Goal: Task Accomplishment & Management: Manage account settings

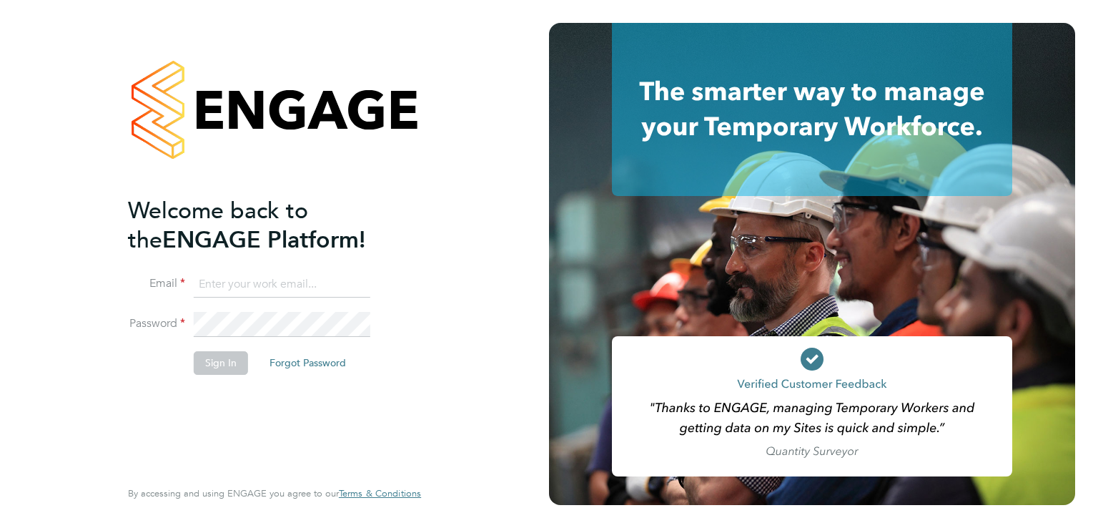
type input "Janis.garkalns@talent84.co.uk"
click at [240, 360] on button "Sign In" at bounding box center [221, 362] width 54 height 23
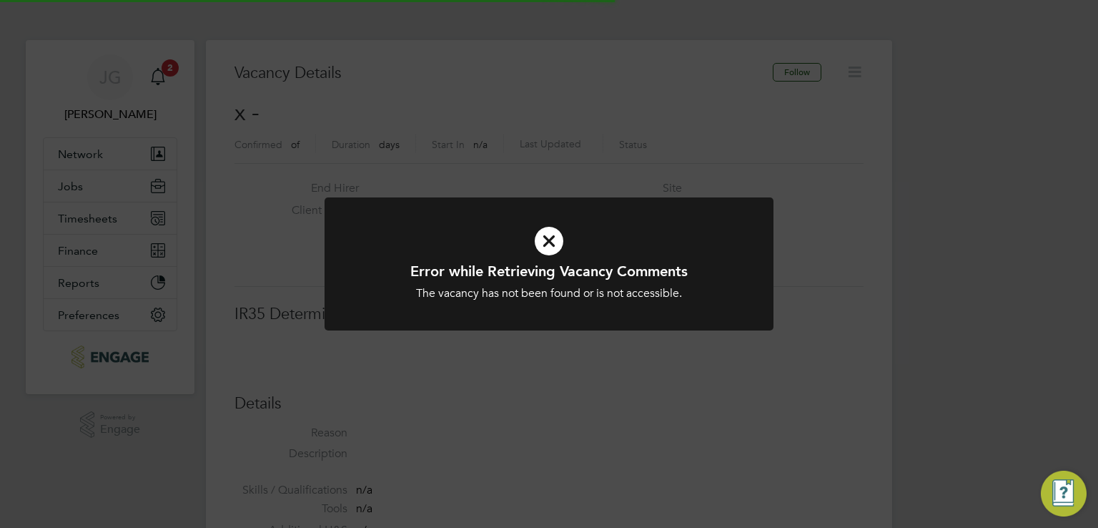
scroll to position [23, 308]
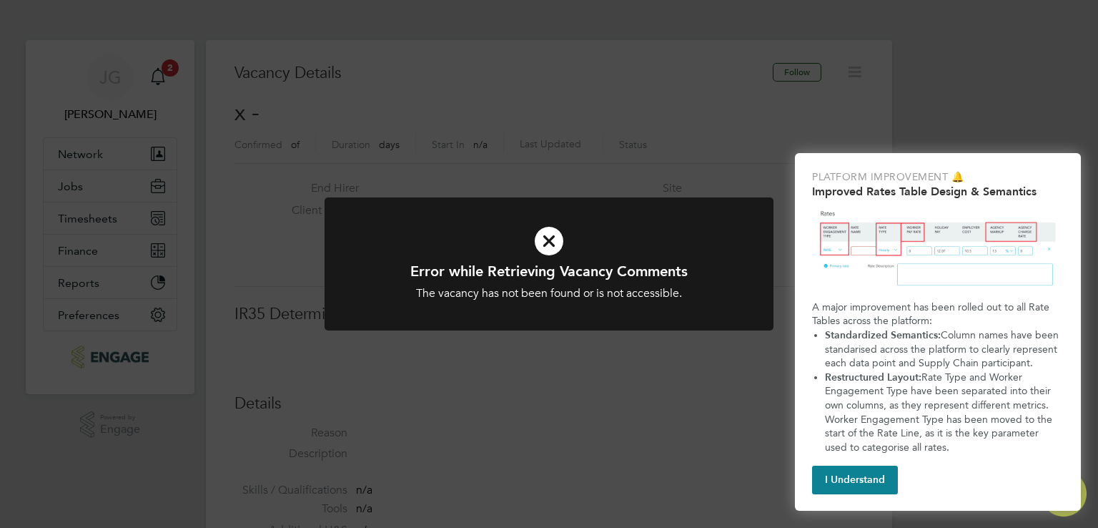
click at [562, 410] on div "Error while Retrieving Vacancy Comments The vacancy has not been found or is no…" at bounding box center [549, 264] width 1098 height 528
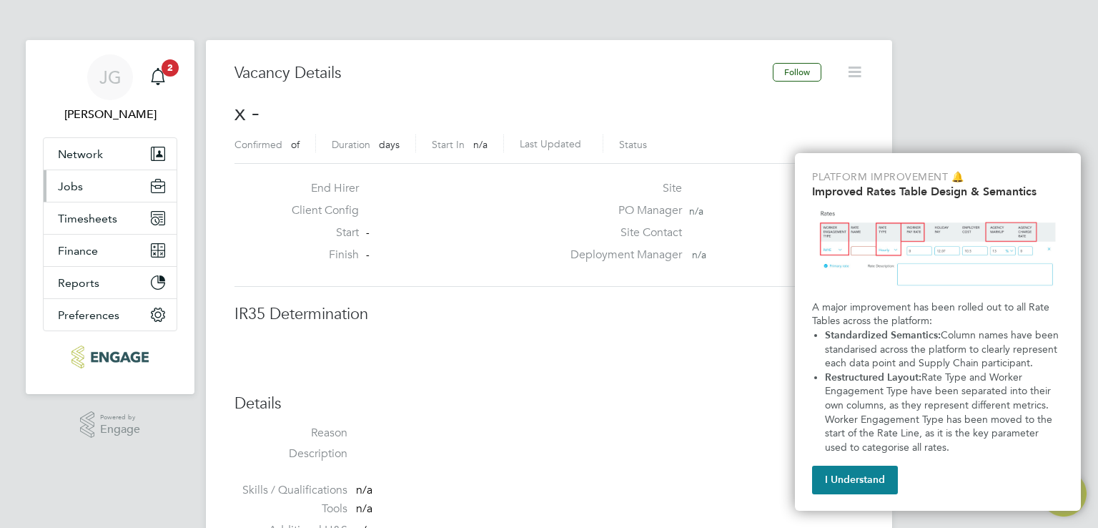
click at [127, 188] on button "Jobs" at bounding box center [110, 185] width 133 height 31
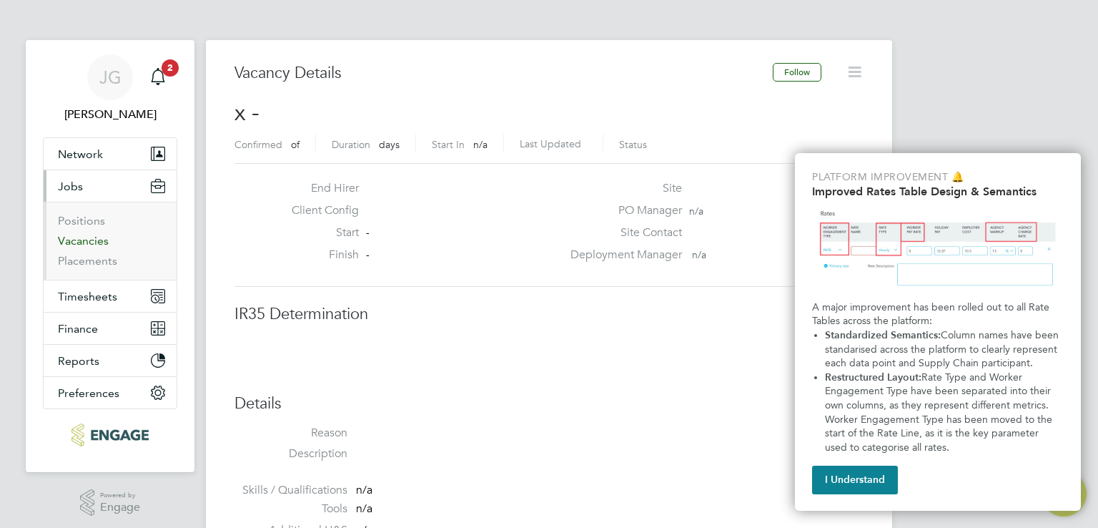
click at [75, 245] on link "Vacancies" at bounding box center [83, 241] width 51 height 14
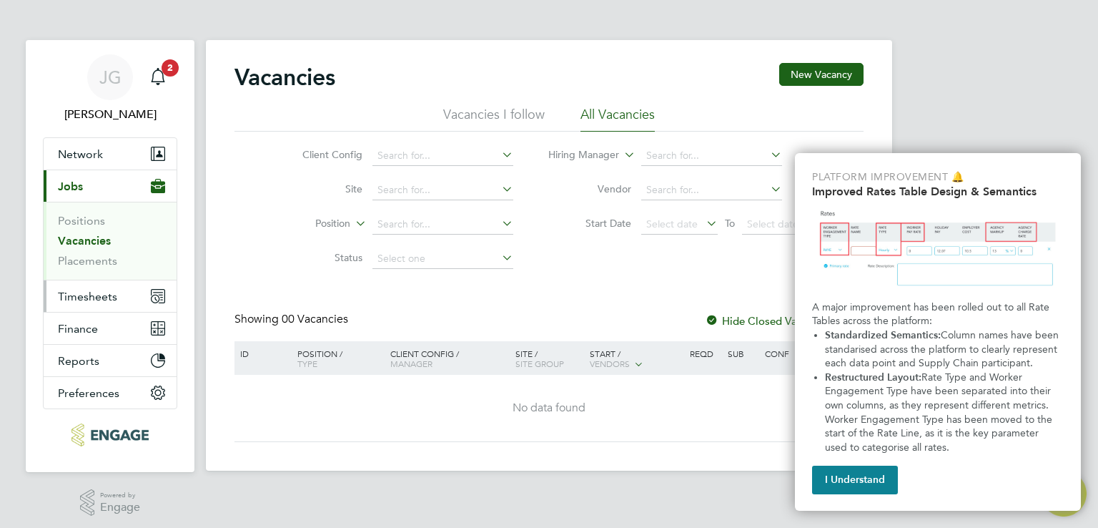
click at [109, 297] on span "Timesheets" at bounding box center [87, 297] width 59 height 14
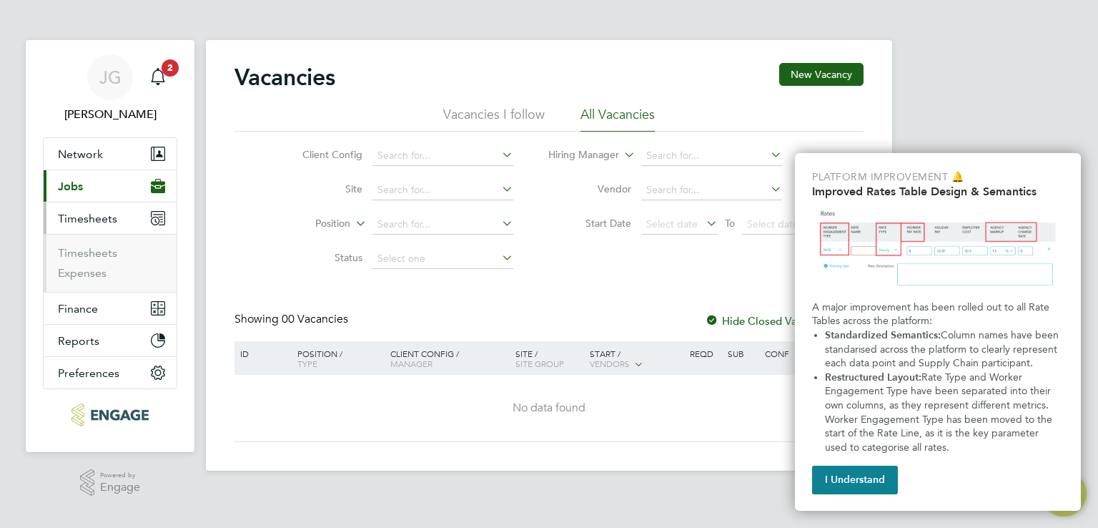
click at [79, 259] on li "Timesheets" at bounding box center [111, 256] width 107 height 20
click at [77, 255] on link "Timesheets" at bounding box center [87, 253] width 59 height 14
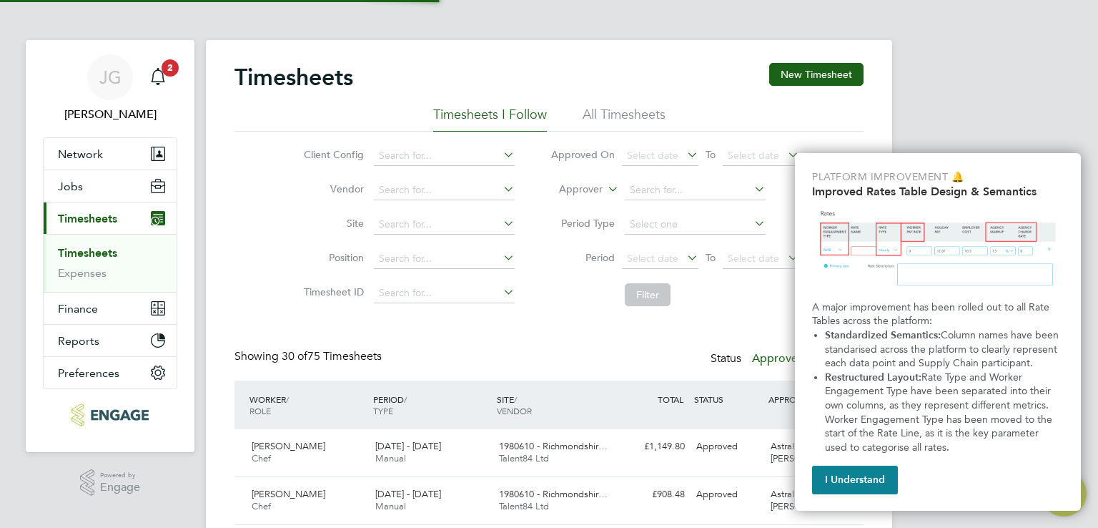
click at [840, 487] on button "I Understand" at bounding box center [855, 480] width 86 height 29
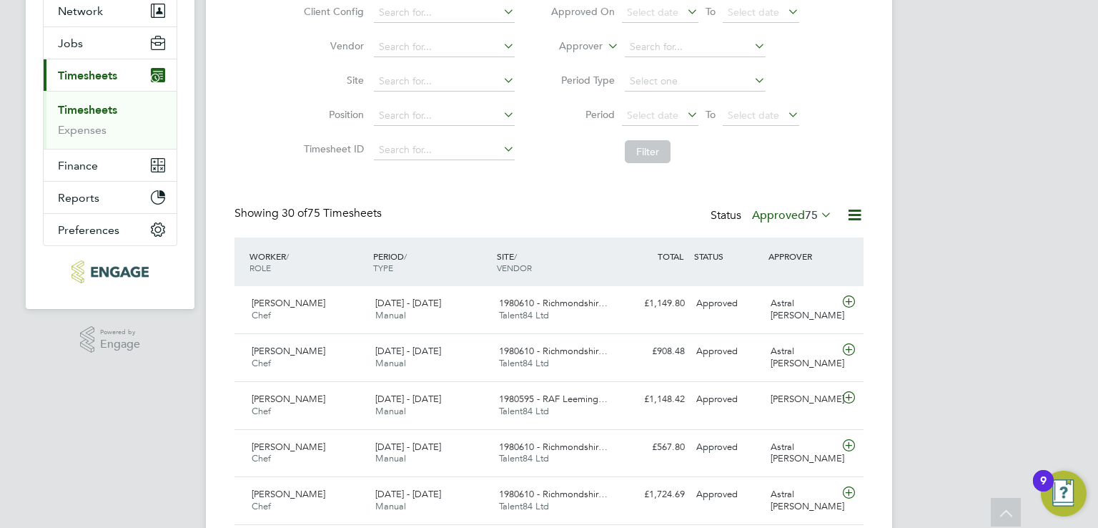
click at [805, 216] on span "75" at bounding box center [811, 215] width 13 height 14
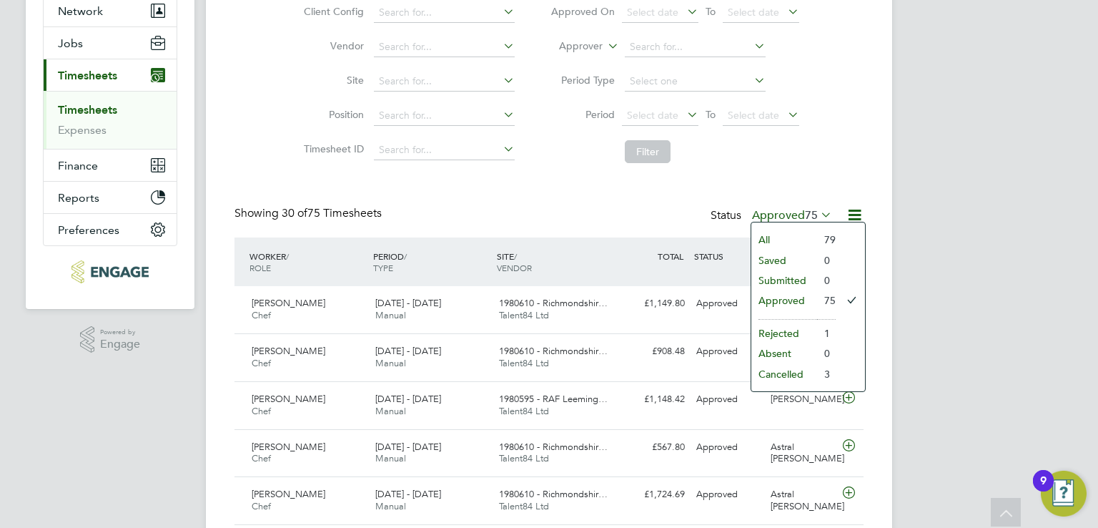
click at [795, 238] on li "All" at bounding box center [785, 240] width 66 height 20
